Goal: Information Seeking & Learning: Learn about a topic

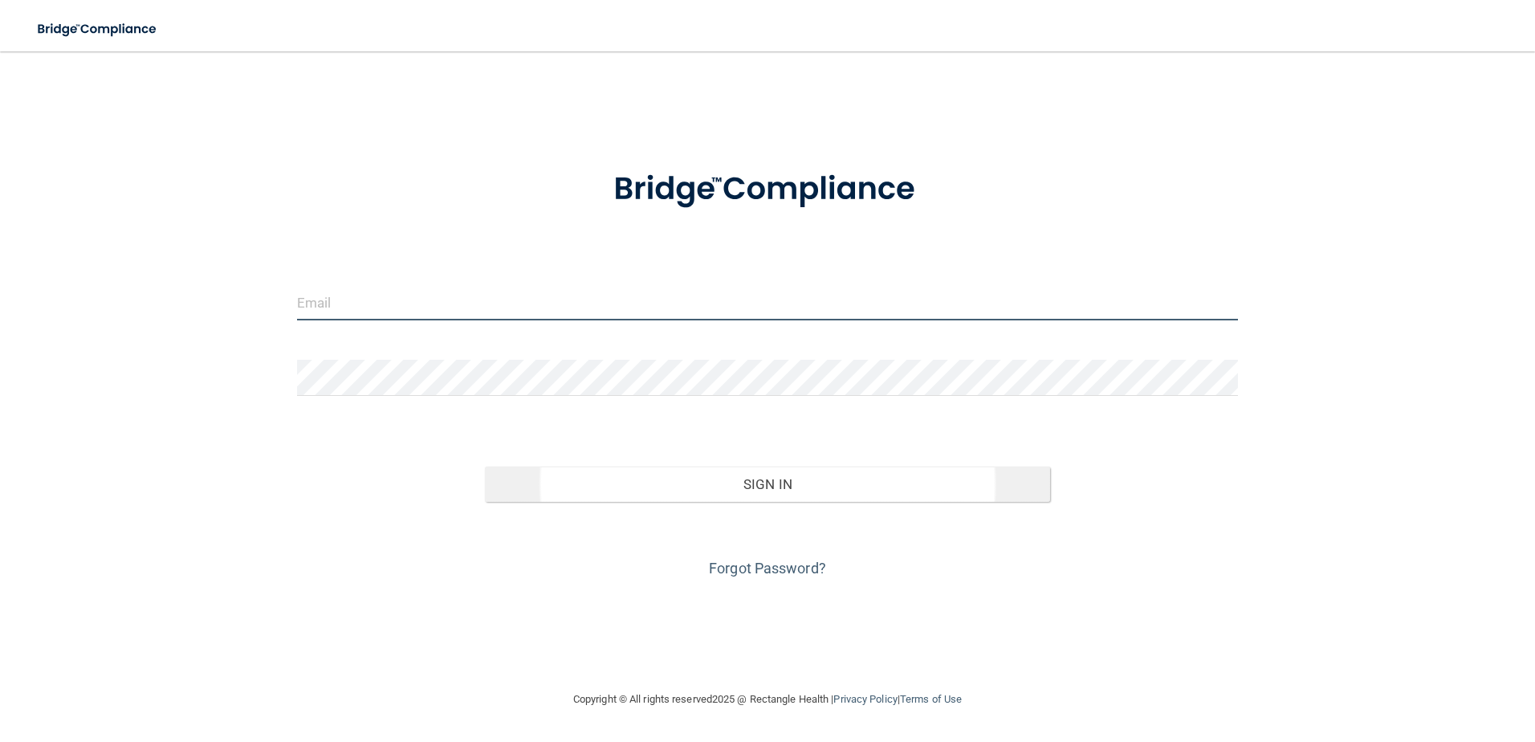
type input "[EMAIL_ADDRESS][DOMAIN_NAME]"
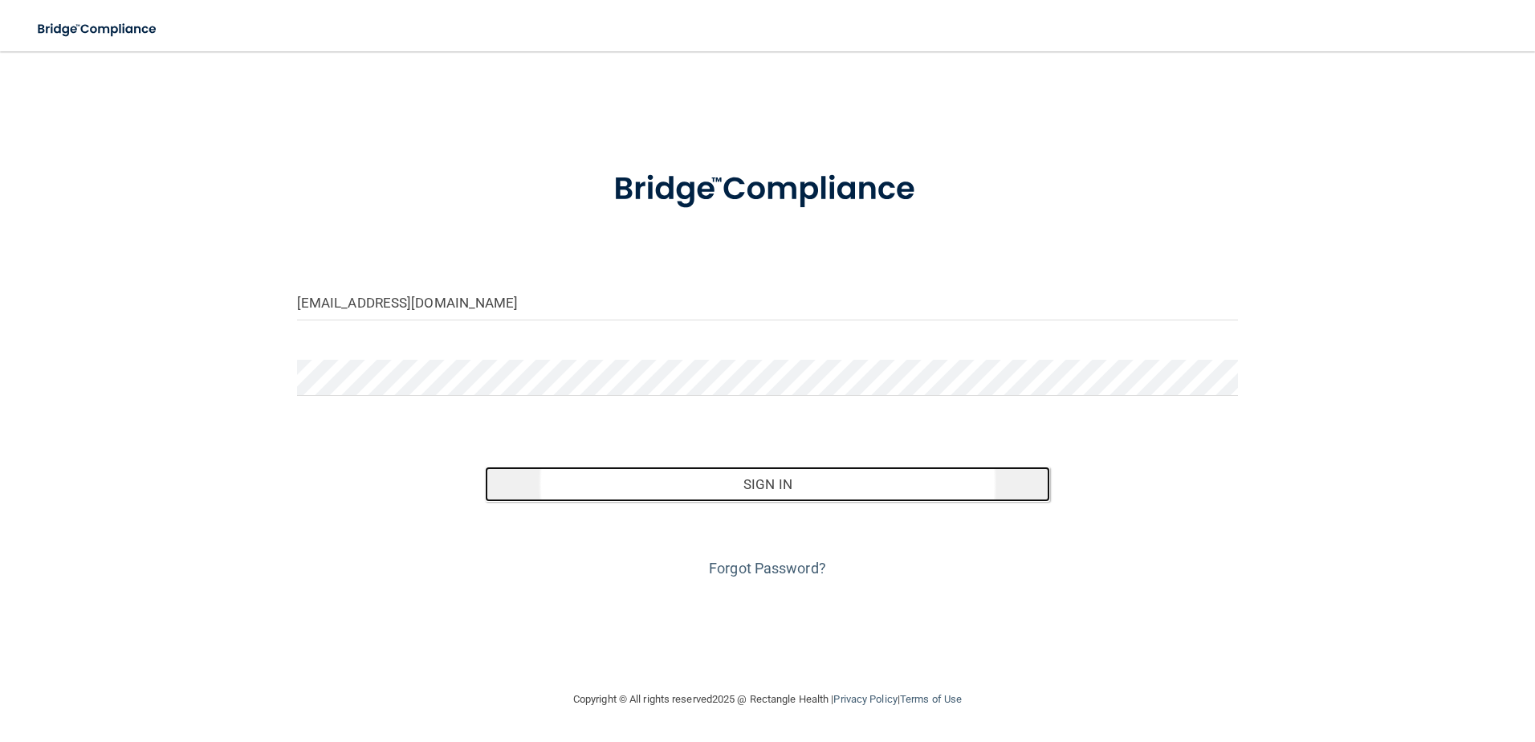
click at [780, 482] on button "Sign In" at bounding box center [767, 483] width 565 height 35
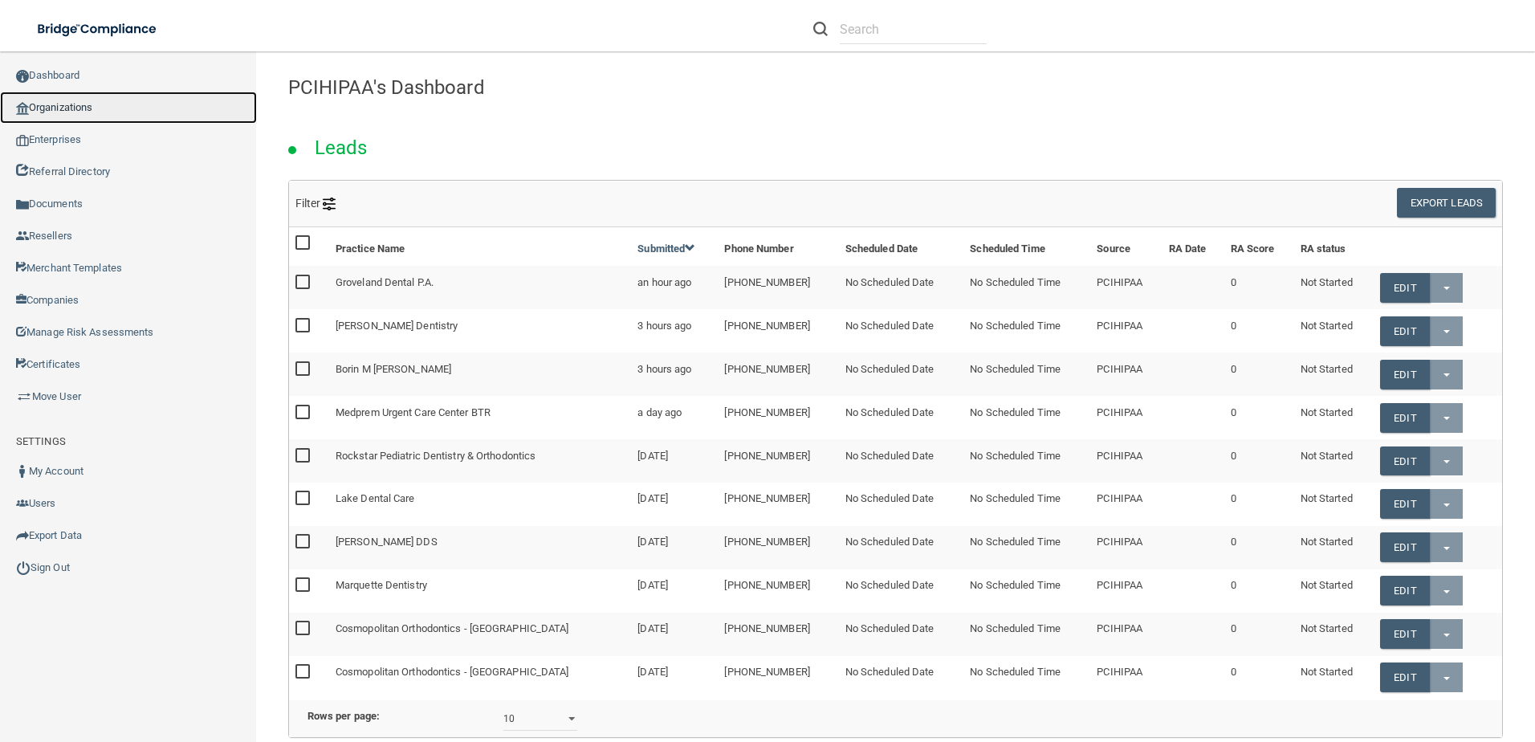
click at [128, 104] on link "Organizations" at bounding box center [128, 108] width 257 height 32
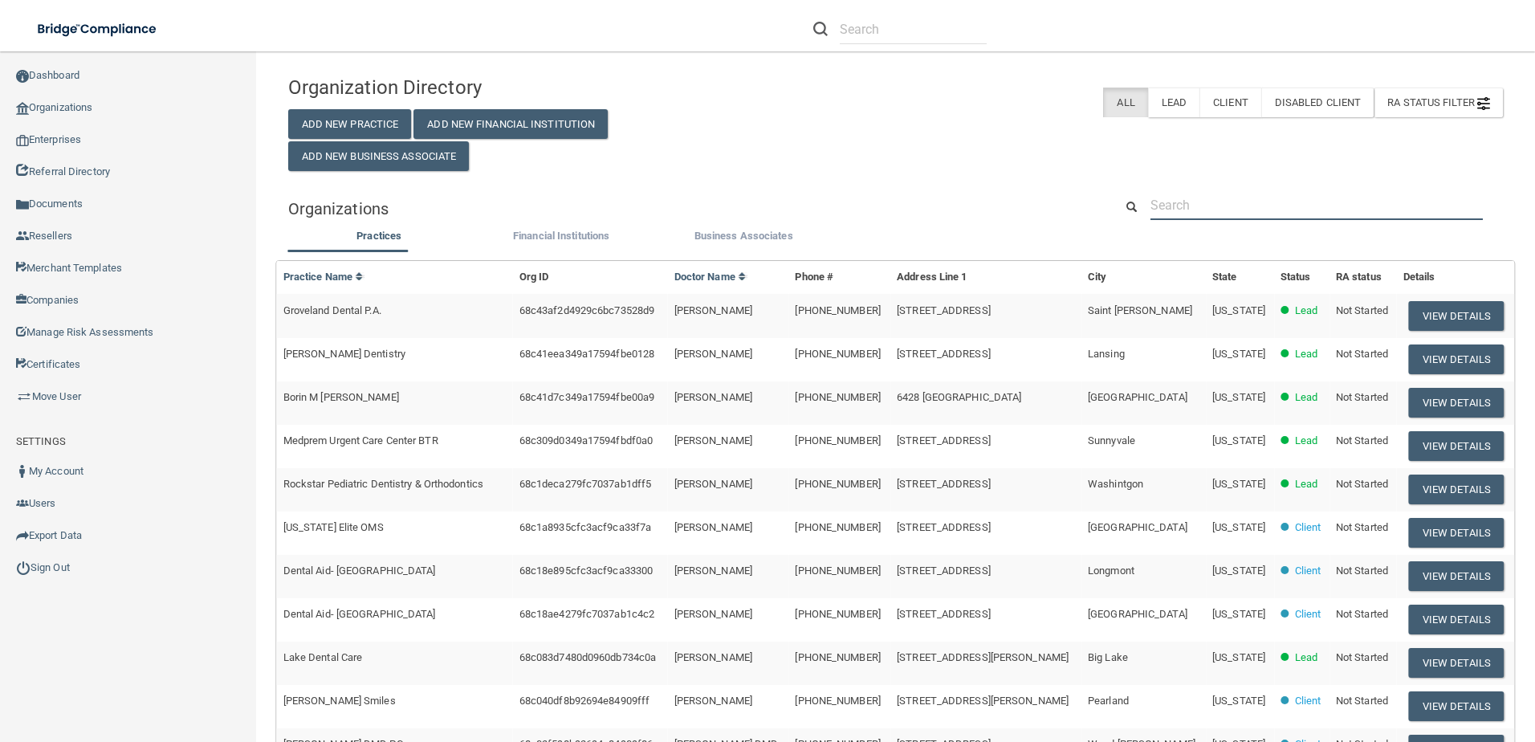
click at [1240, 209] on input "text" at bounding box center [1316, 205] width 332 height 30
paste input "[PERSON_NAME] Orthodontics"
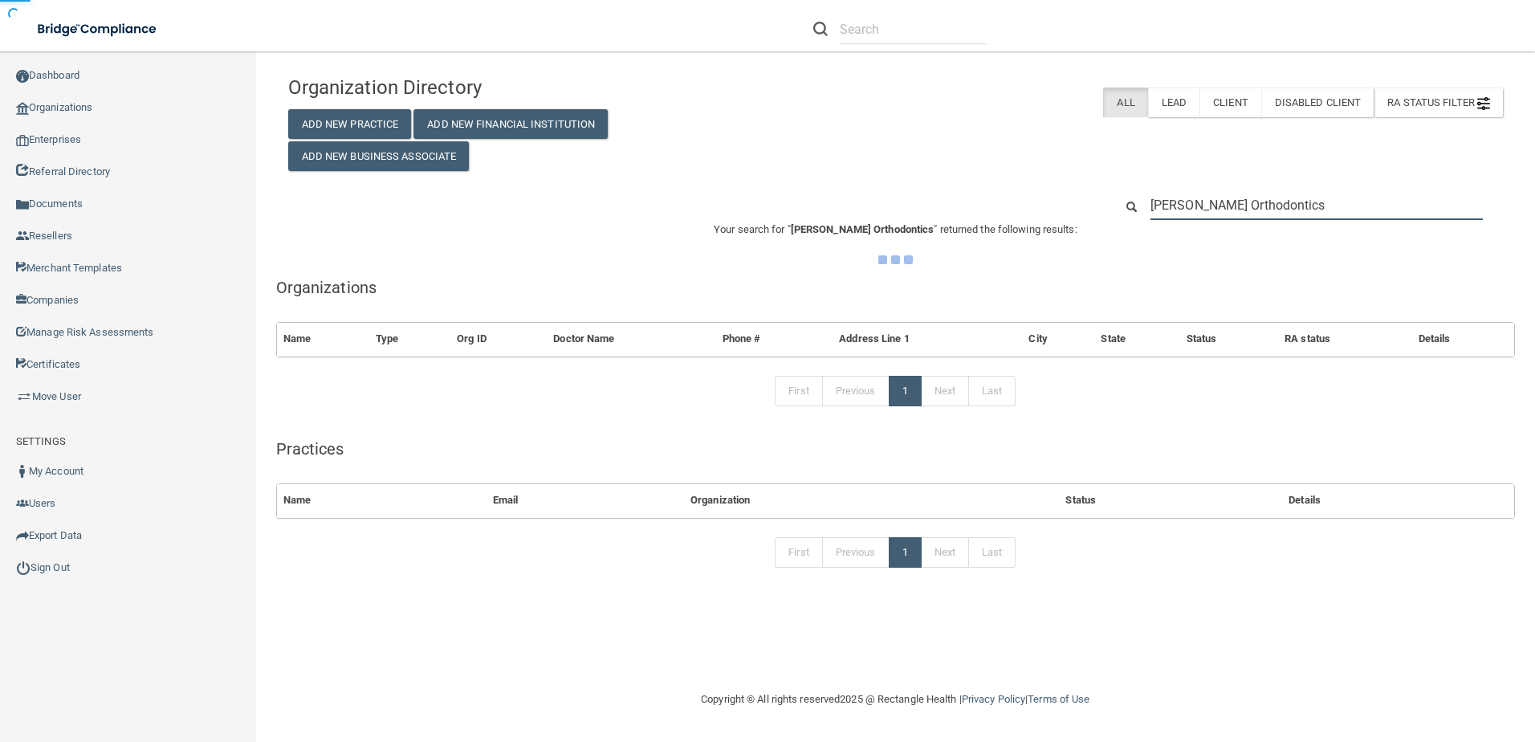
type input "[PERSON_NAME] Orthodontics"
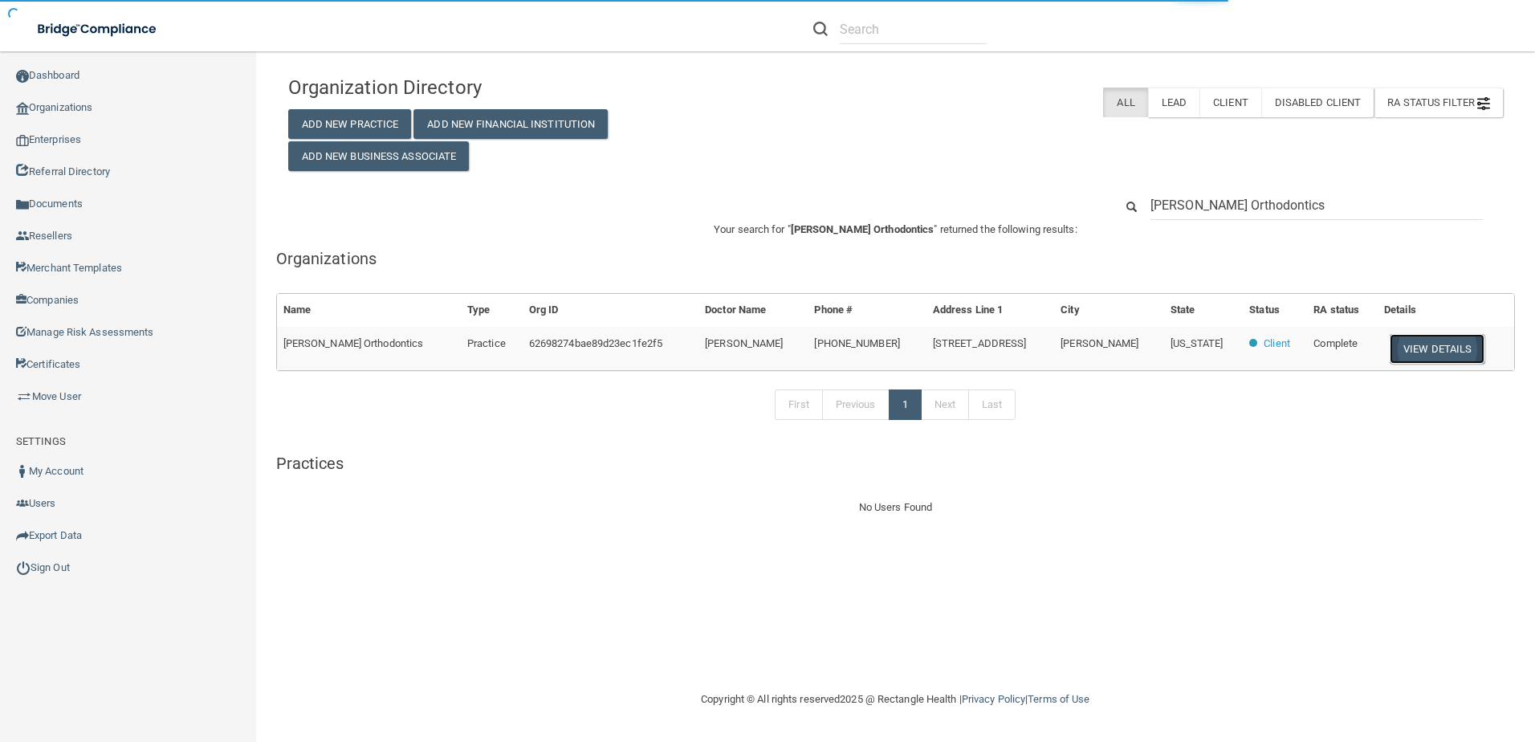
click at [1411, 348] on button "View Details" at bounding box center [1436, 349] width 95 height 30
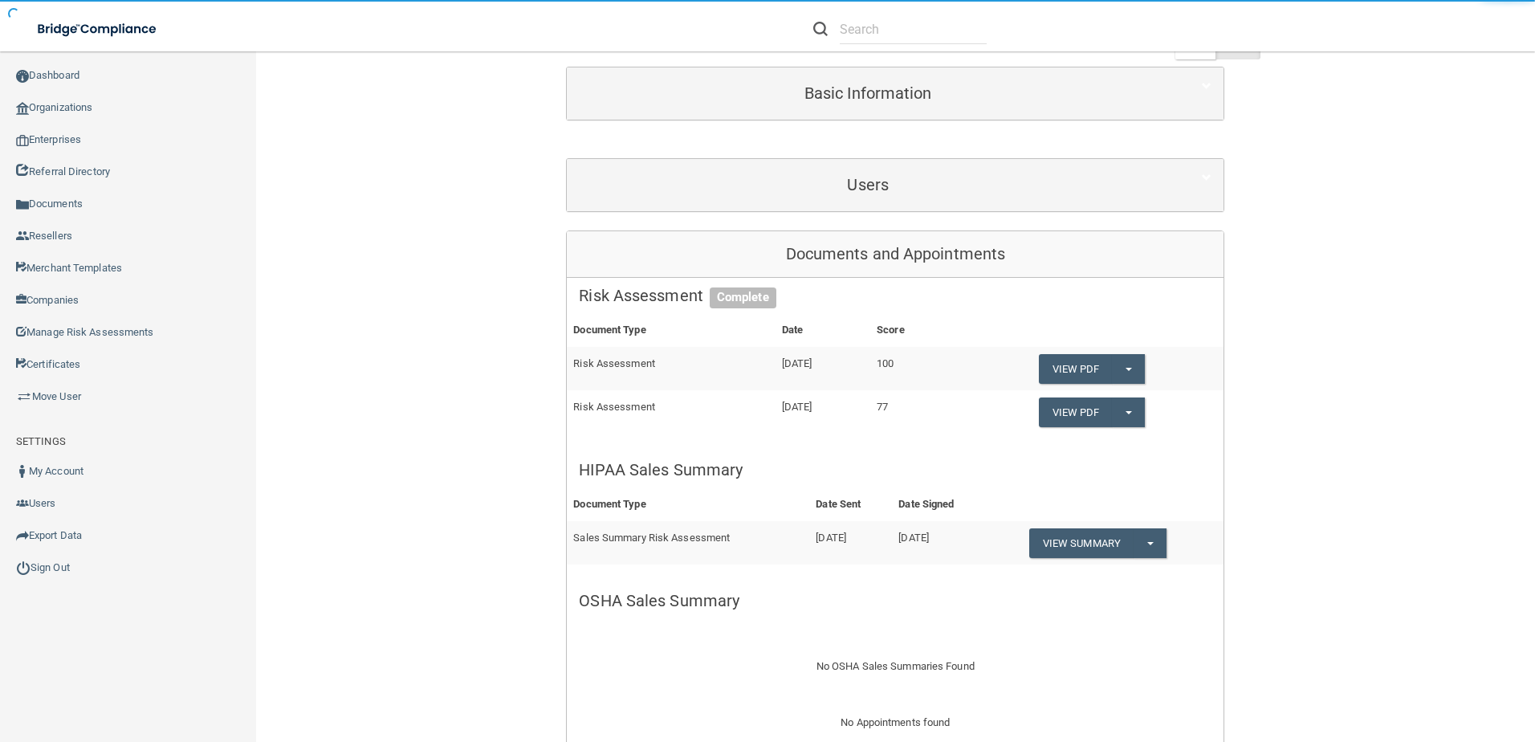
scroll to position [161, 0]
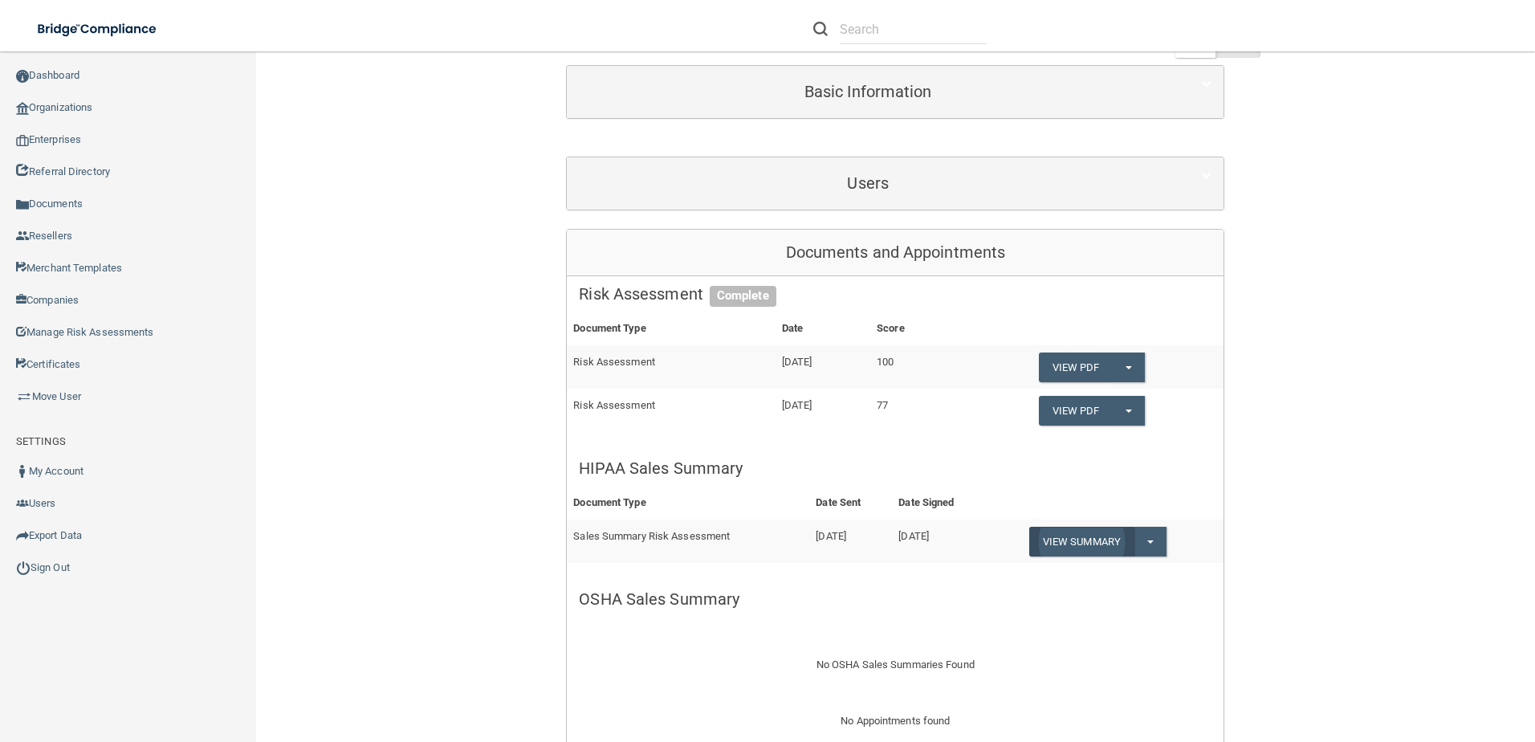
click at [1065, 538] on link "View Summary" at bounding box center [1081, 542] width 104 height 30
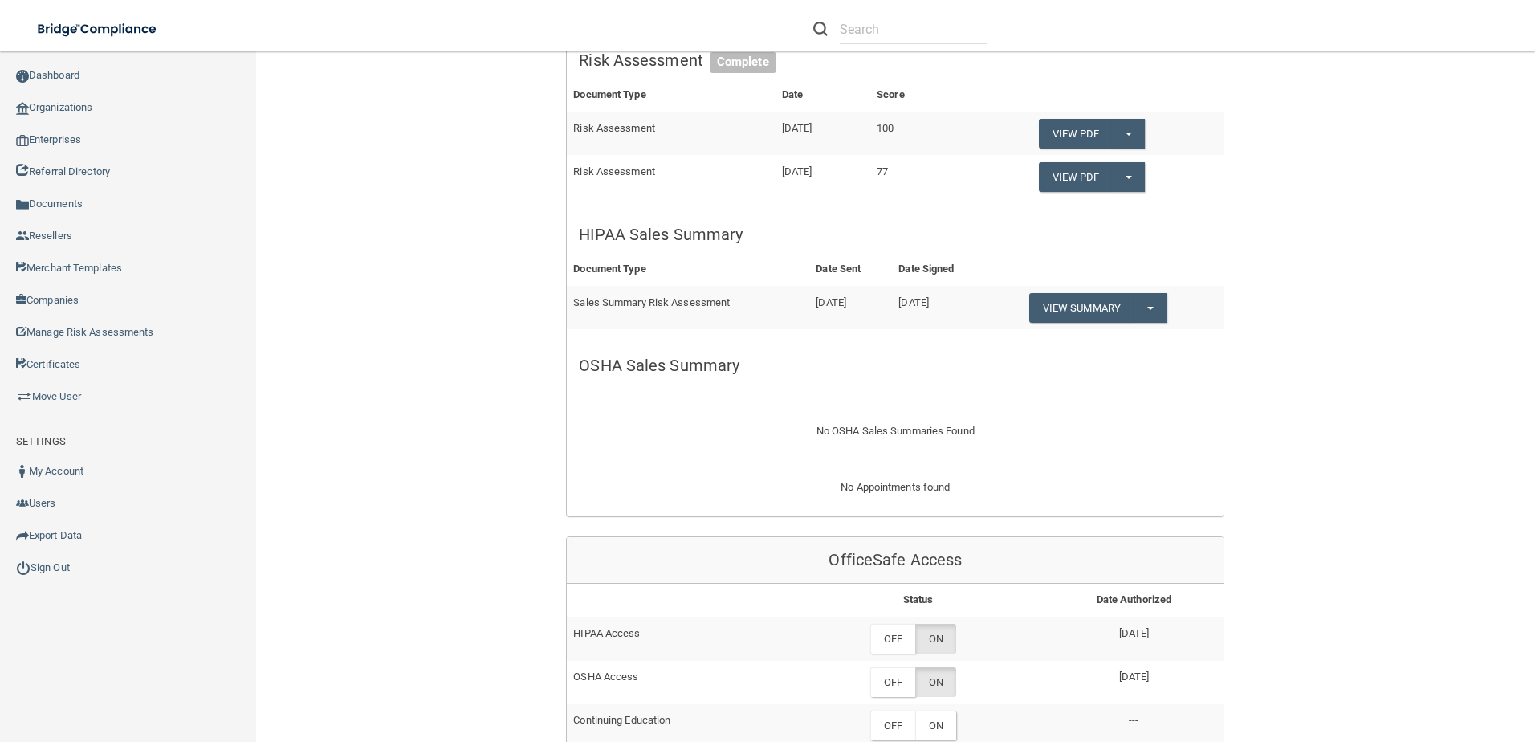
scroll to position [241, 0]
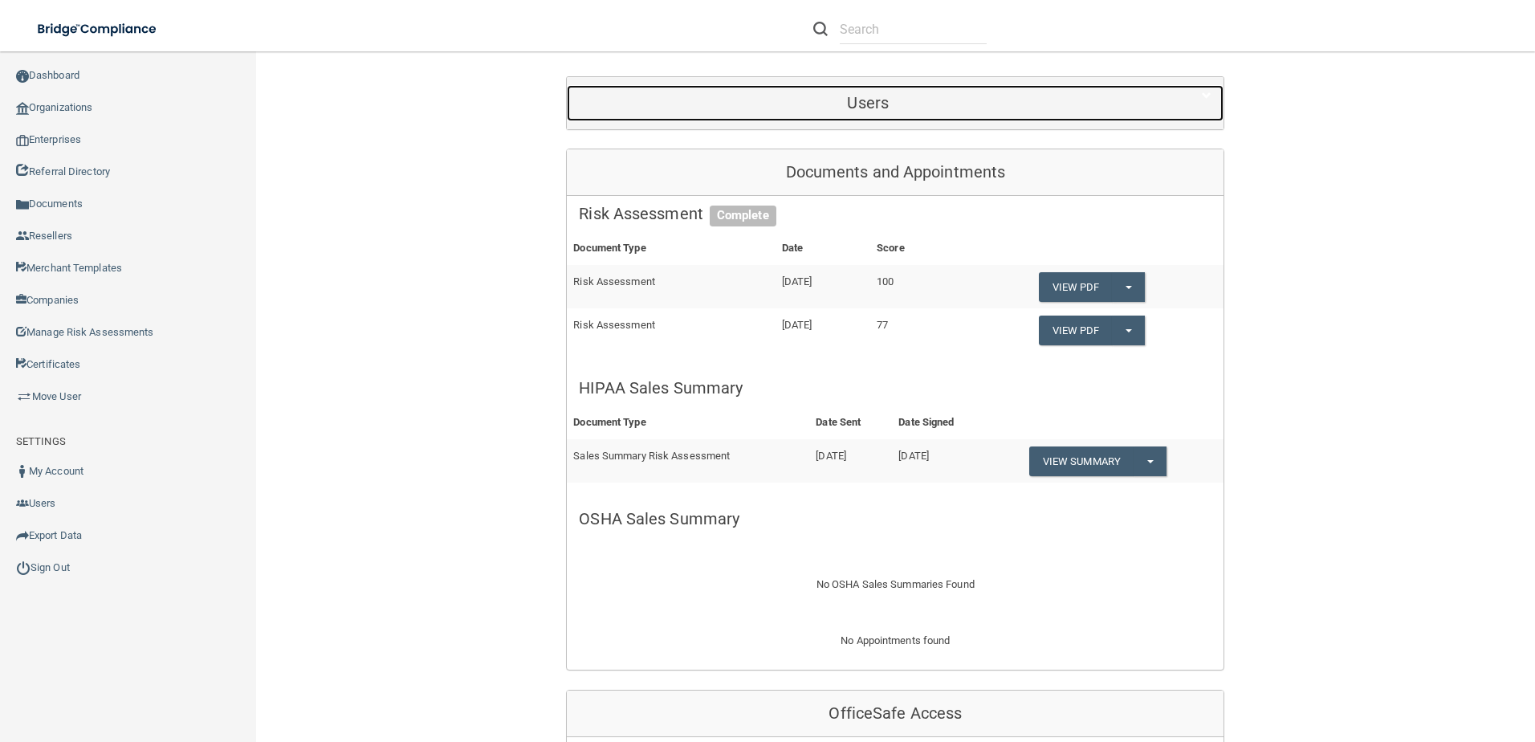
click at [859, 104] on h5 "Users" at bounding box center [868, 103] width 578 height 18
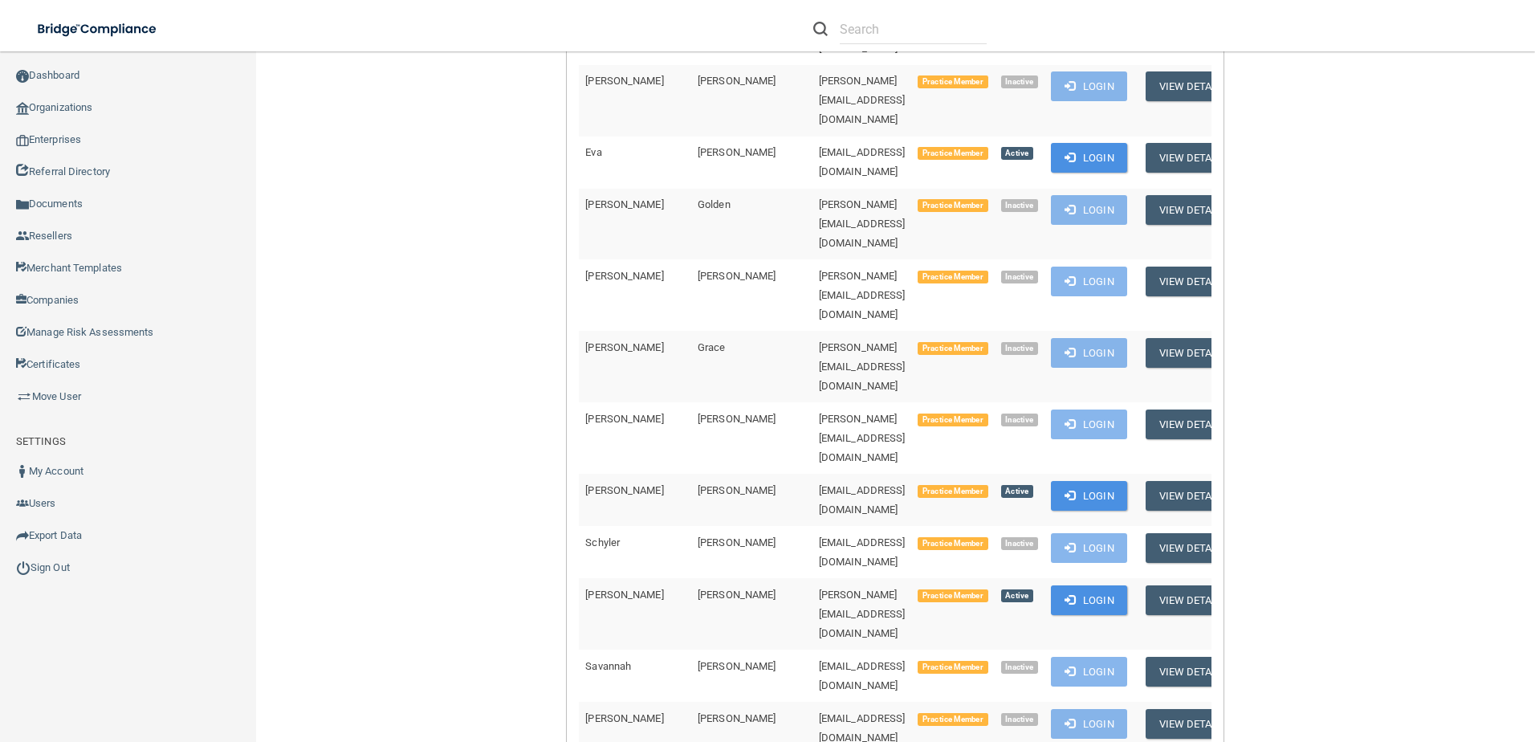
scroll to position [3050, 0]
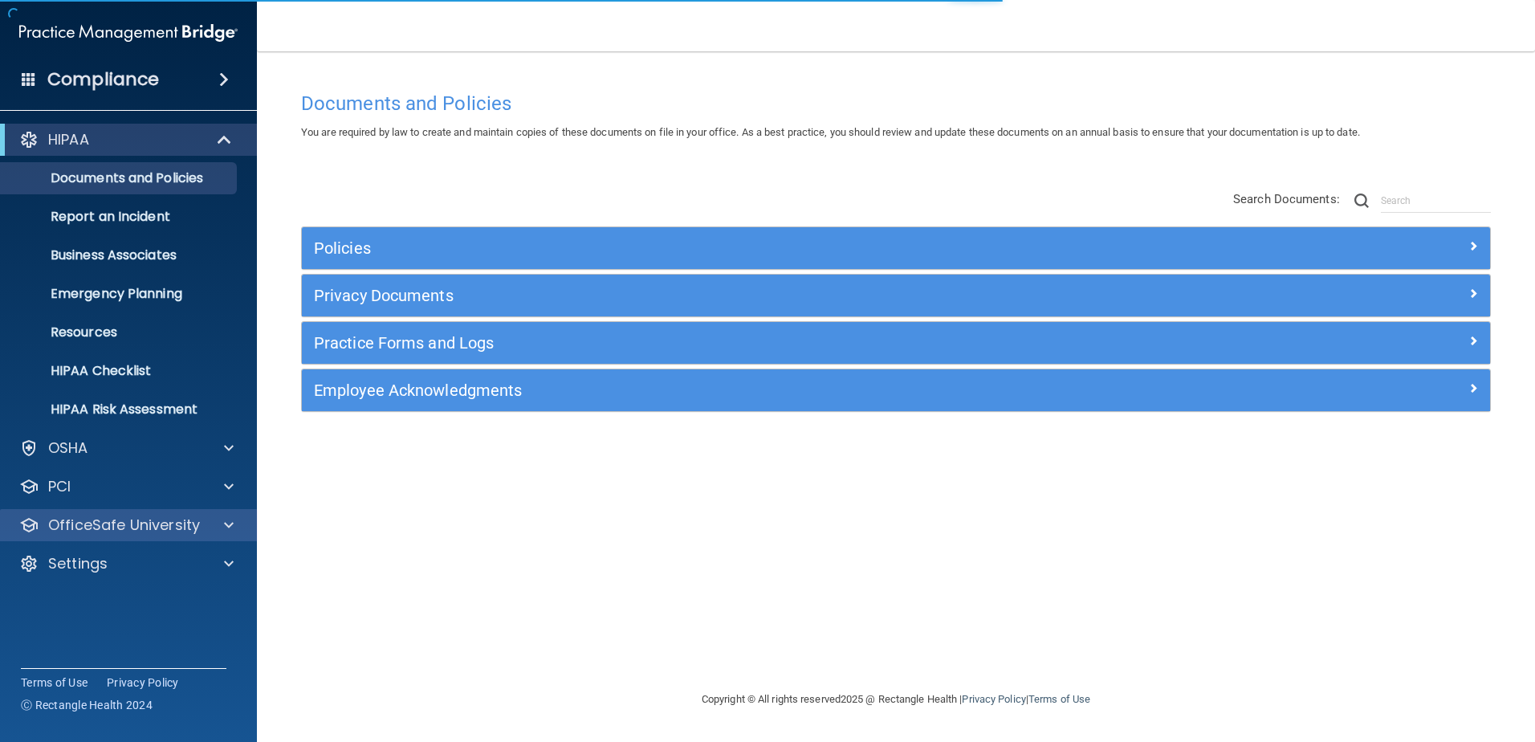
click at [173, 517] on div "OfficeSafe University" at bounding box center [129, 525] width 258 height 32
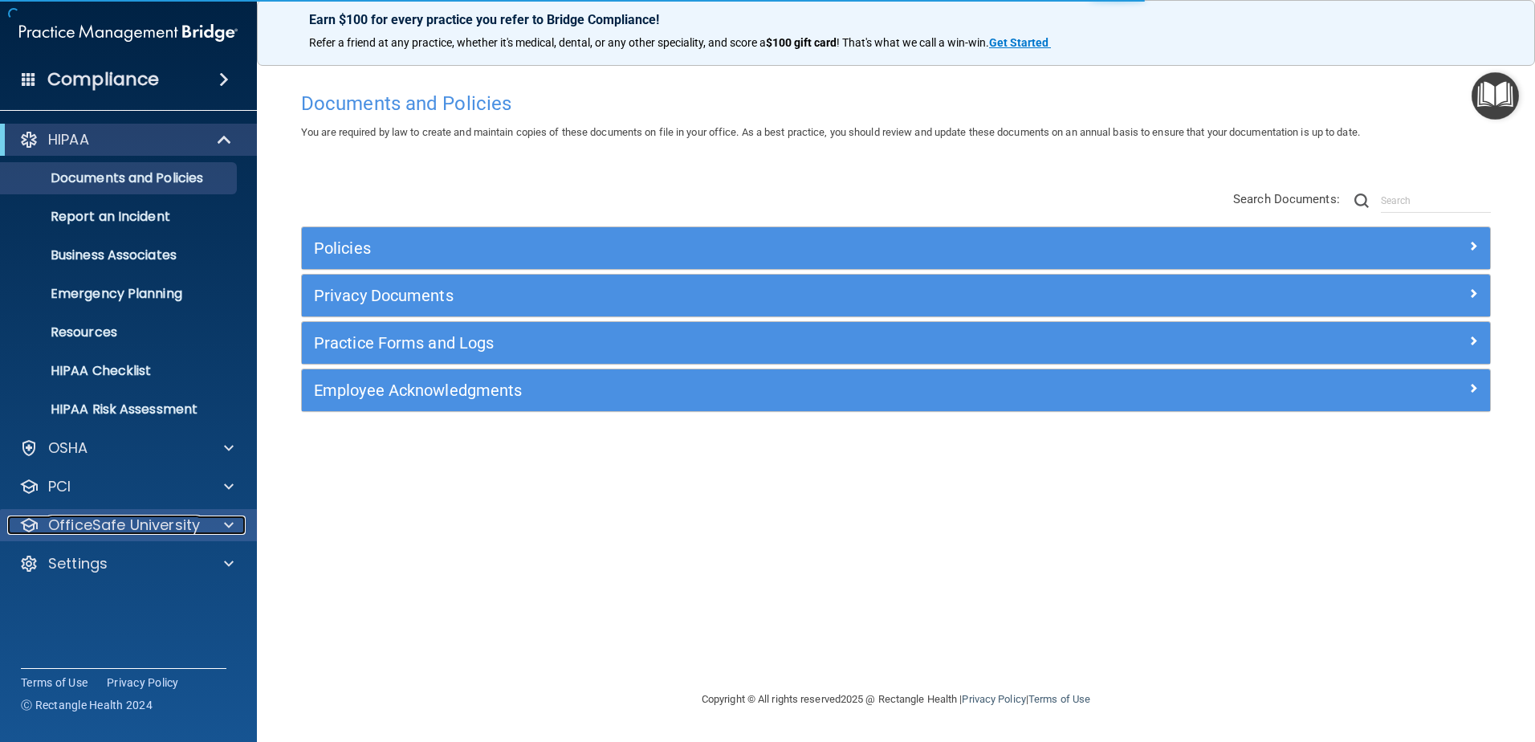
click at [183, 527] on p "OfficeSafe University" at bounding box center [124, 524] width 152 height 19
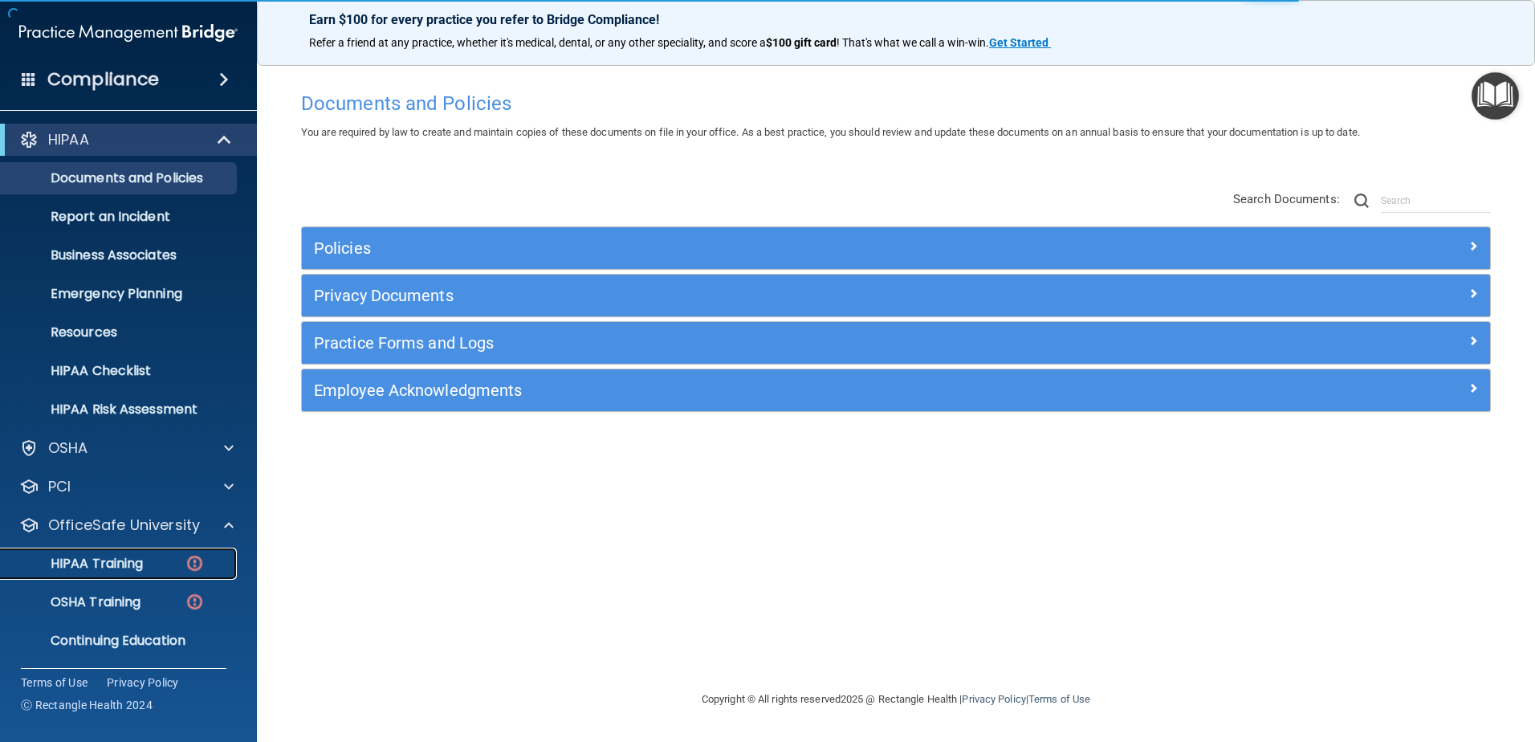
click at [142, 556] on p "HIPAA Training" at bounding box center [76, 563] width 132 height 16
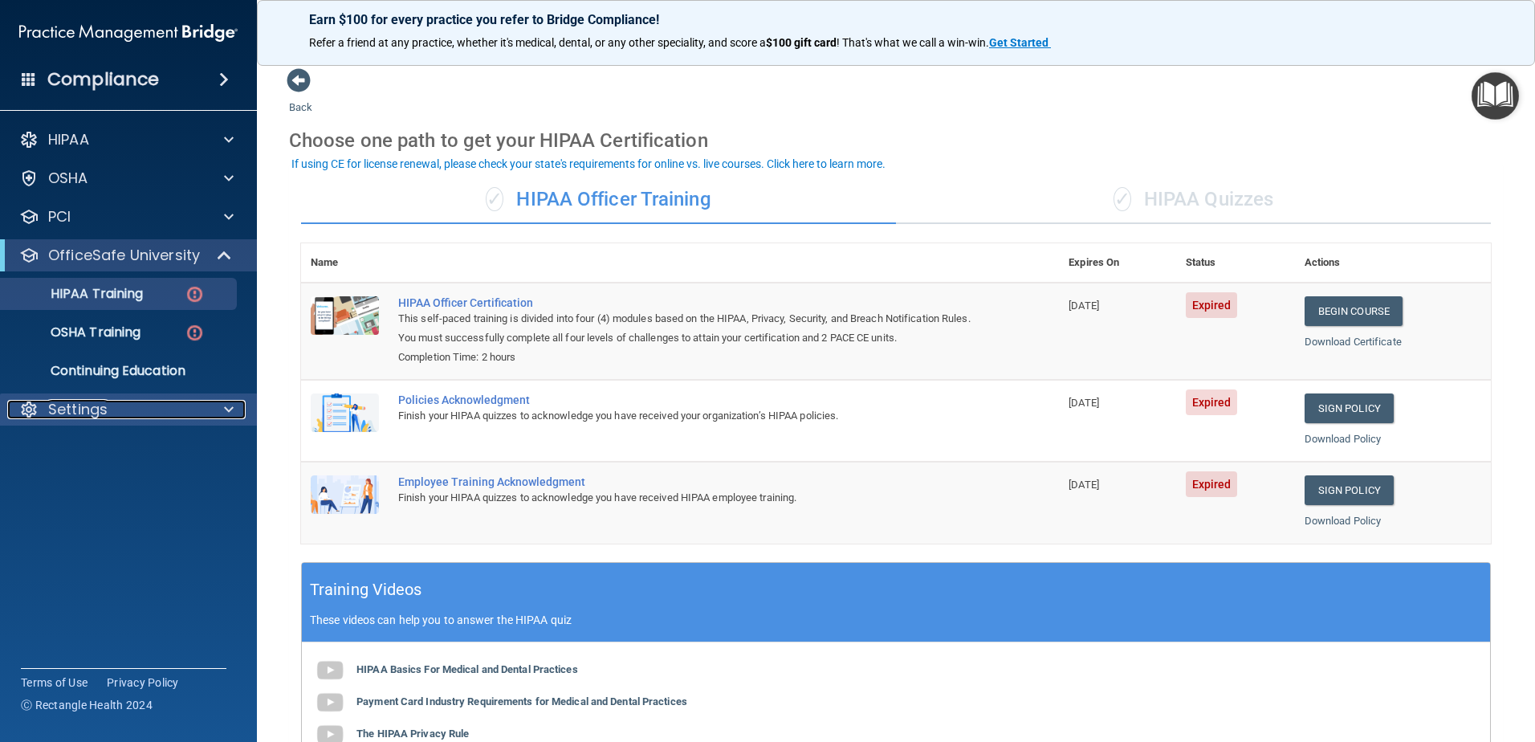
click at [92, 416] on p "Settings" at bounding box center [77, 409] width 59 height 19
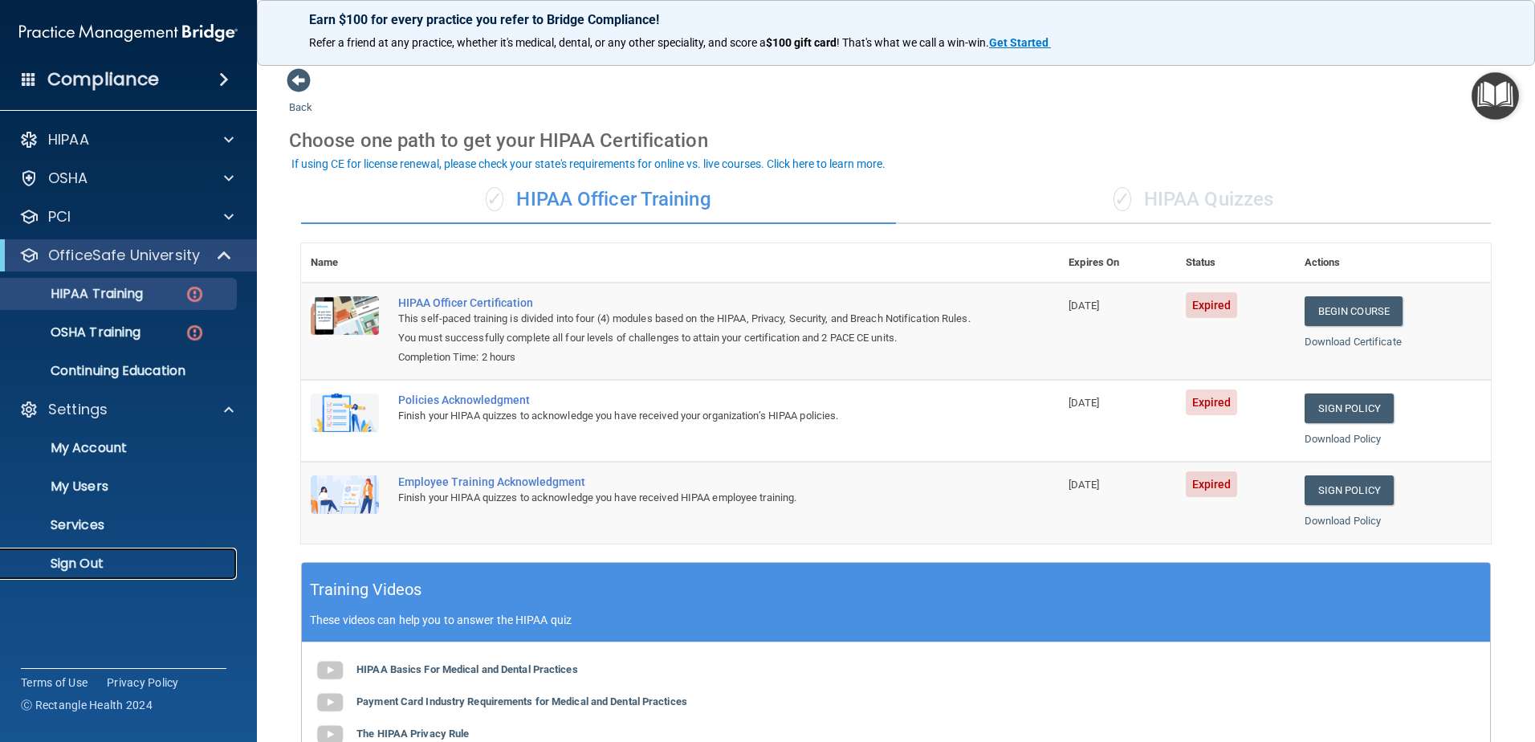
click at [119, 563] on p "Sign Out" at bounding box center [119, 563] width 219 height 16
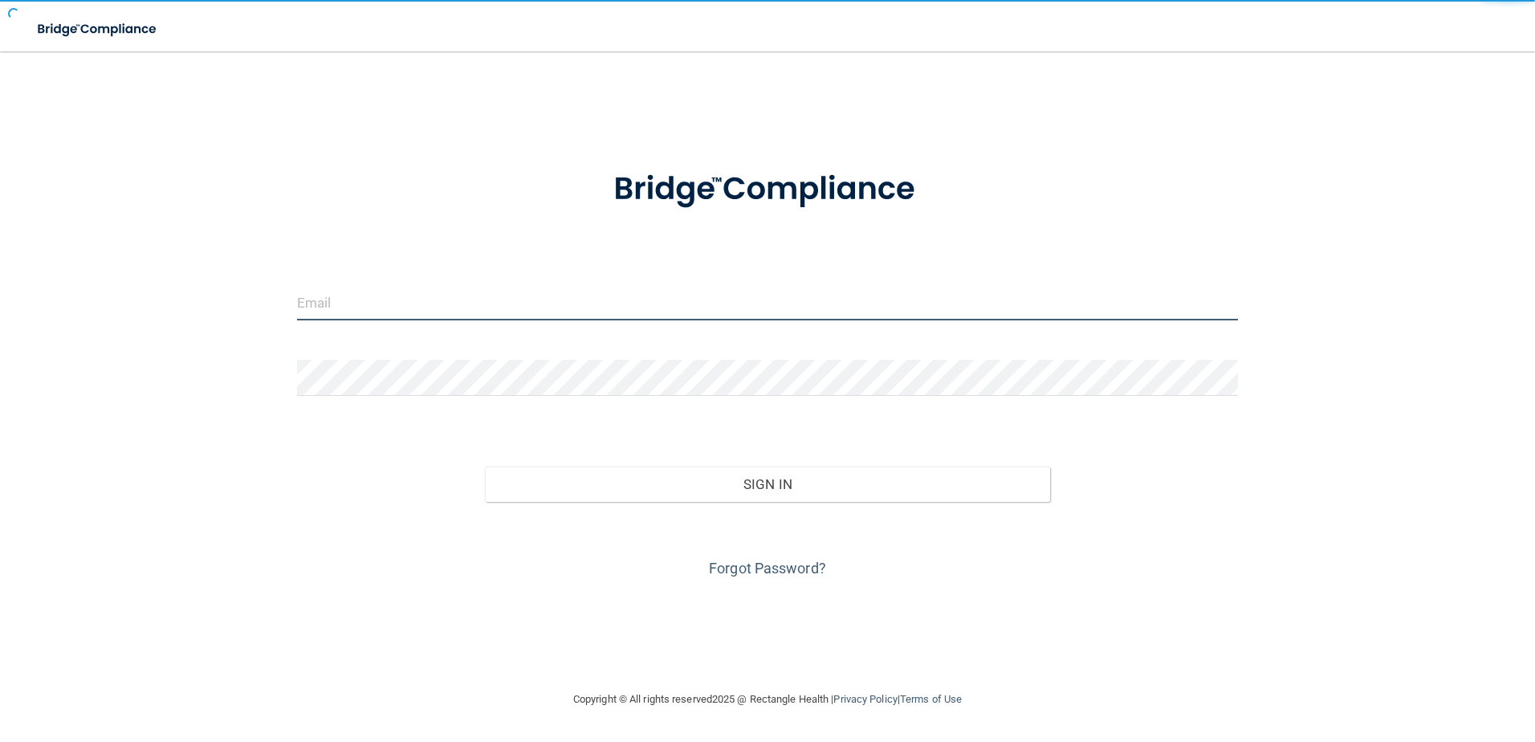
type input "[EMAIL_ADDRESS][DOMAIN_NAME]"
